Goal: Obtain resource: Download file/media

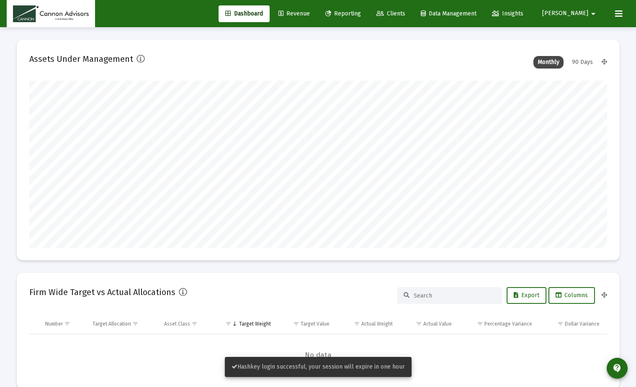
scroll to position [167, 577]
type input "[DATE]"
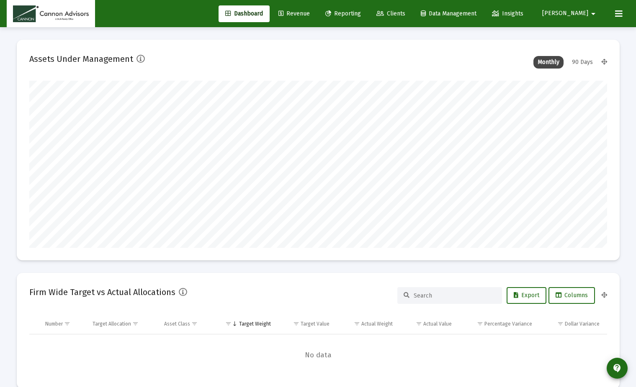
scroll to position [167, 270]
click at [345, 15] on link "Reporting" at bounding box center [342, 13] width 49 height 17
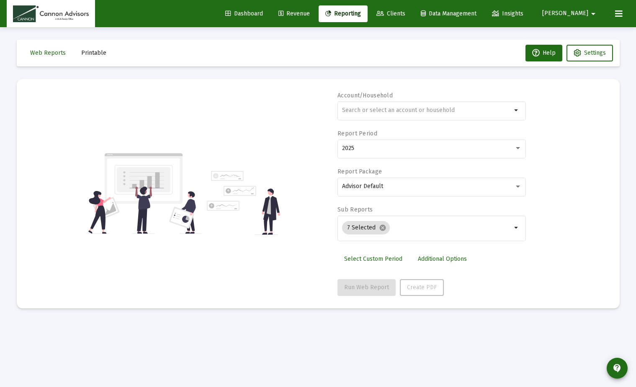
click at [74, 50] on button "Printable" at bounding box center [93, 53] width 38 height 17
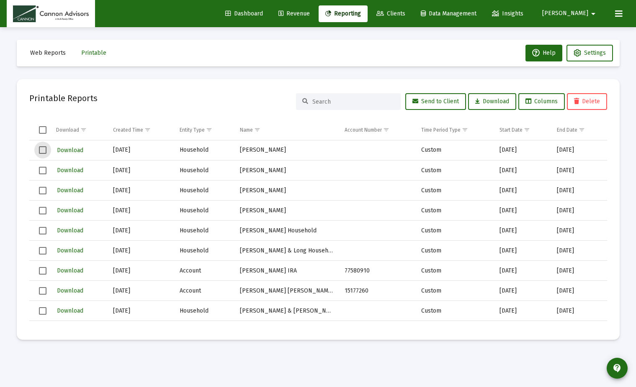
click at [45, 154] on div "Select row" at bounding box center [43, 150] width 8 height 8
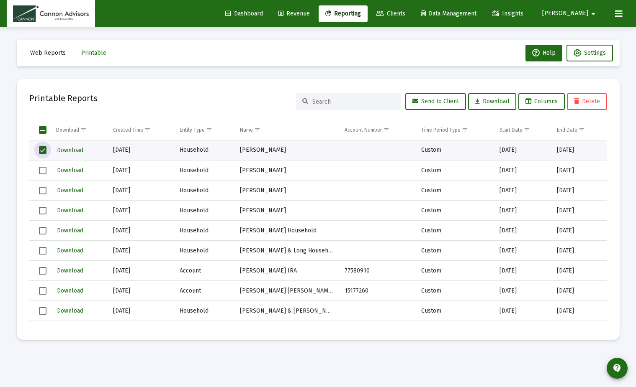
click at [41, 167] on span "Select row" at bounding box center [43, 171] width 8 height 8
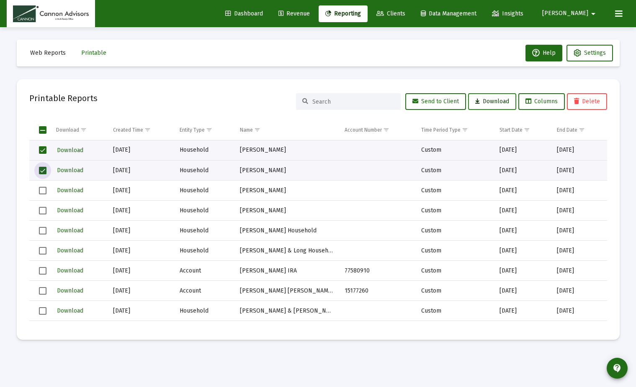
click at [481, 101] on span "Download" at bounding box center [492, 101] width 34 height 7
click at [44, 151] on span "Select row" at bounding box center [43, 150] width 8 height 8
click at [43, 134] on td "Data grid" at bounding box center [39, 130] width 21 height 20
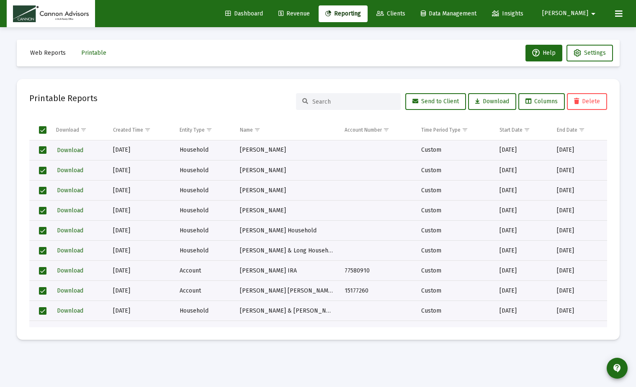
click at [49, 132] on td "Data grid" at bounding box center [39, 130] width 21 height 20
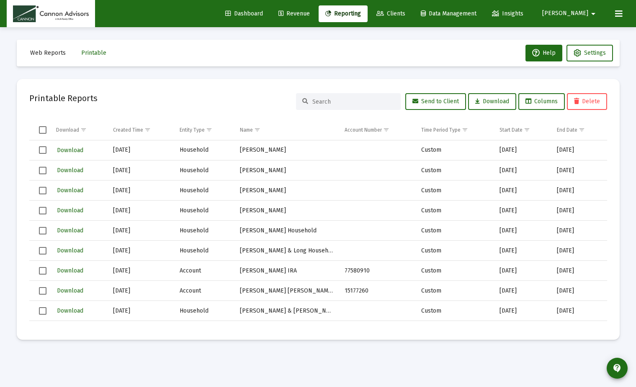
drag, startPoint x: 44, startPoint y: 152, endPoint x: 41, endPoint y: 174, distance: 22.4
click at [44, 152] on span "Select row" at bounding box center [43, 150] width 8 height 8
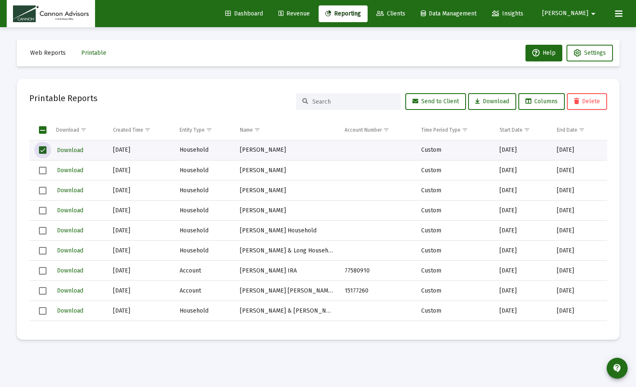
drag, startPoint x: 41, startPoint y: 176, endPoint x: 37, endPoint y: 195, distance: 18.9
click at [41, 177] on td "Data grid" at bounding box center [39, 171] width 21 height 20
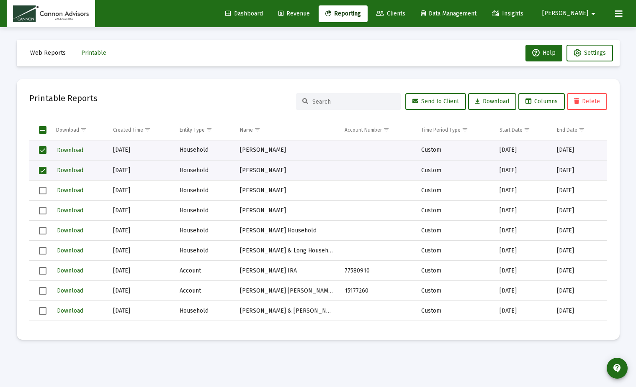
click at [38, 205] on td "Data grid" at bounding box center [39, 211] width 21 height 20
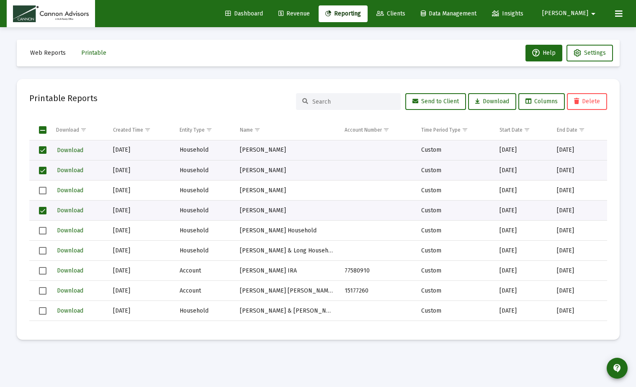
click at [44, 198] on td "Data grid" at bounding box center [39, 191] width 21 height 20
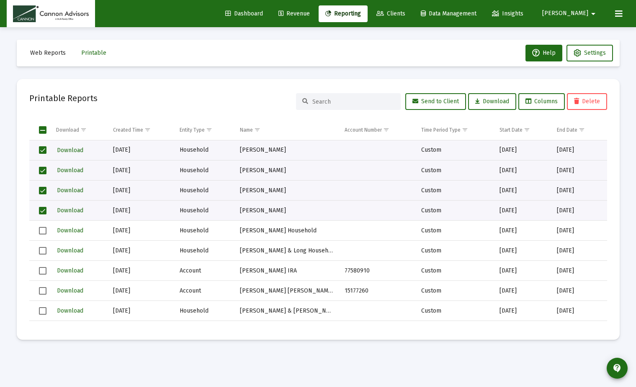
drag, startPoint x: 44, startPoint y: 231, endPoint x: 47, endPoint y: 247, distance: 16.6
click at [45, 231] on span "Select row" at bounding box center [43, 231] width 8 height 8
click at [48, 251] on td "Data grid" at bounding box center [39, 251] width 21 height 20
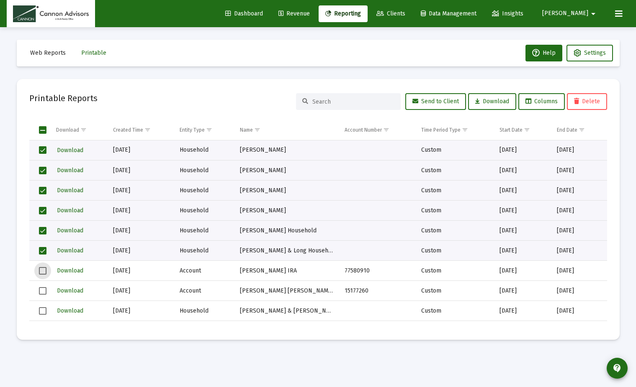
drag, startPoint x: 45, startPoint y: 271, endPoint x: 46, endPoint y: 279, distance: 8.8
click at [45, 271] on span "Select row" at bounding box center [43, 271] width 8 height 8
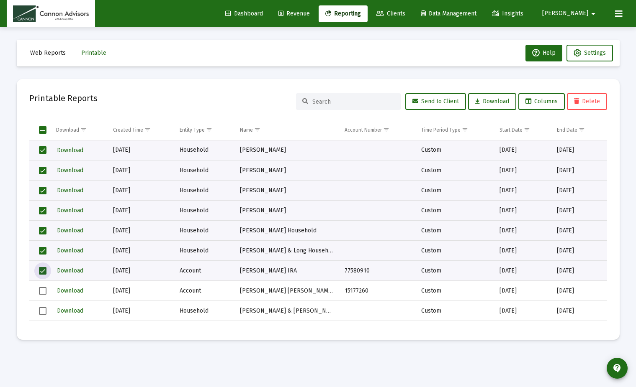
click at [44, 281] on span "Select row" at bounding box center [43, 291] width 8 height 8
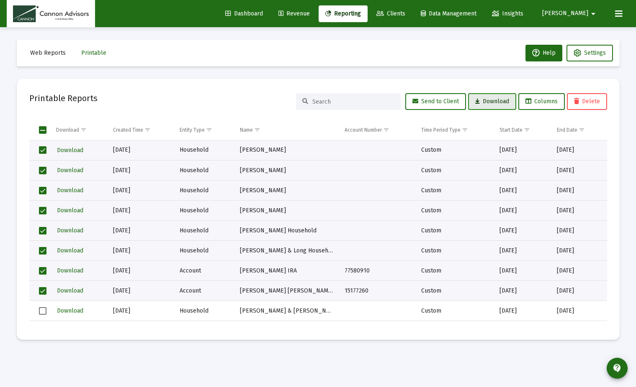
click at [492, 100] on span "Download" at bounding box center [492, 101] width 34 height 7
